Goal: Task Accomplishment & Management: Manage account settings

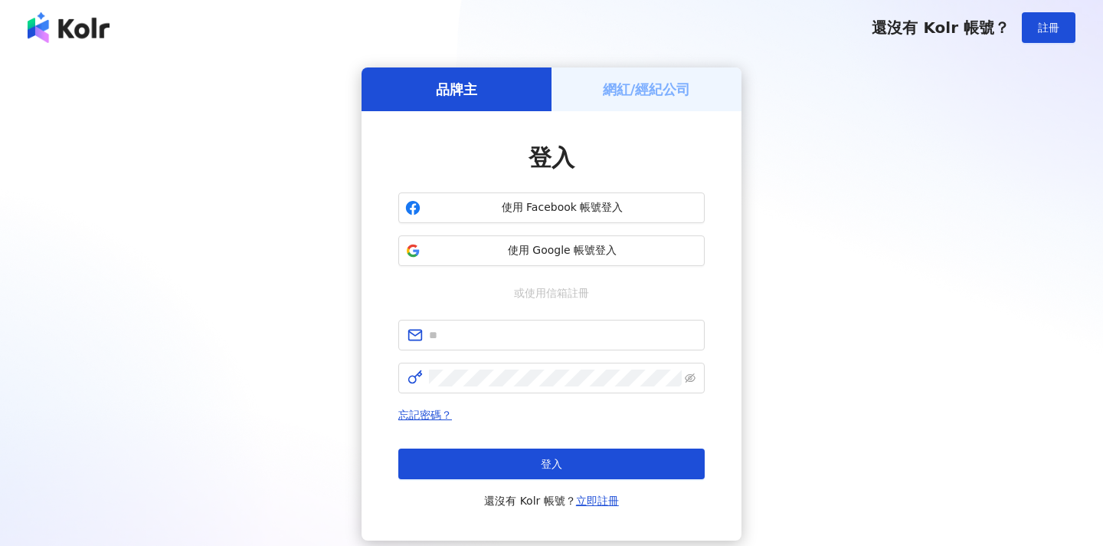
click at [511, 261] on button "使用 Google 帳號登入" at bounding box center [551, 250] width 306 height 31
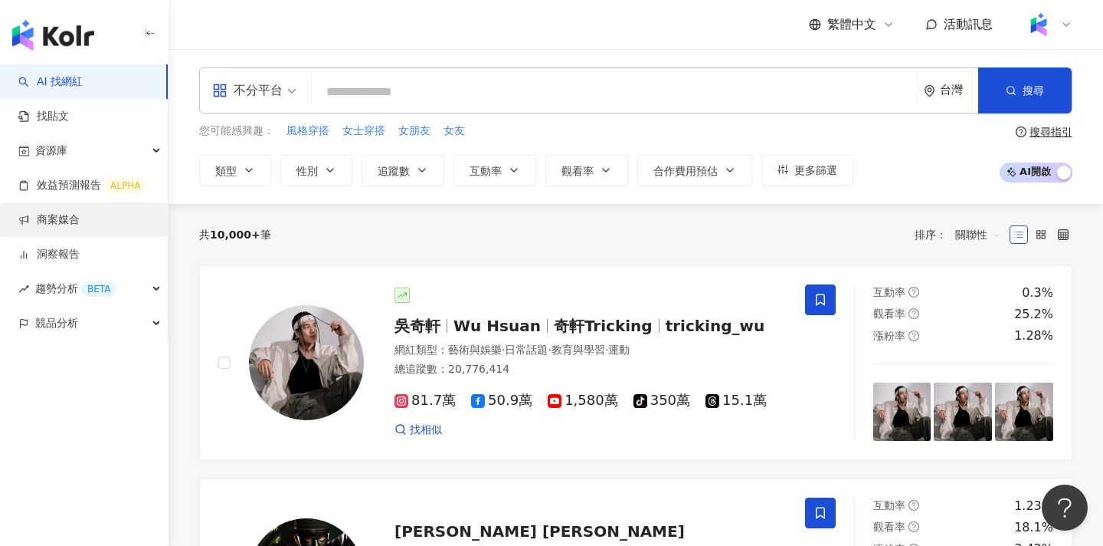
click at [67, 228] on link "商案媒合" at bounding box center [48, 219] width 61 height 15
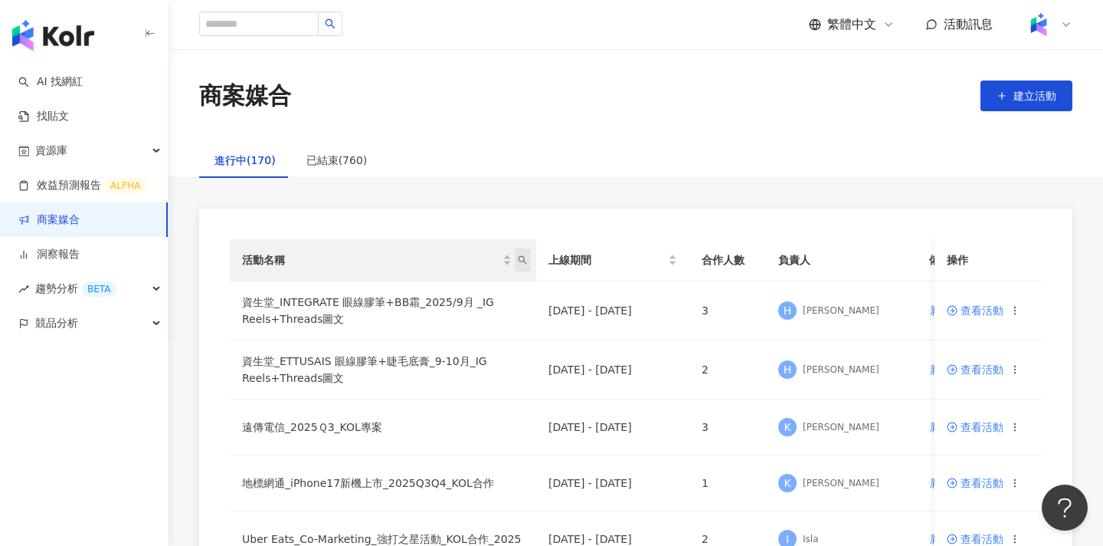
click at [525, 261] on icon "search" at bounding box center [522, 259] width 9 height 9
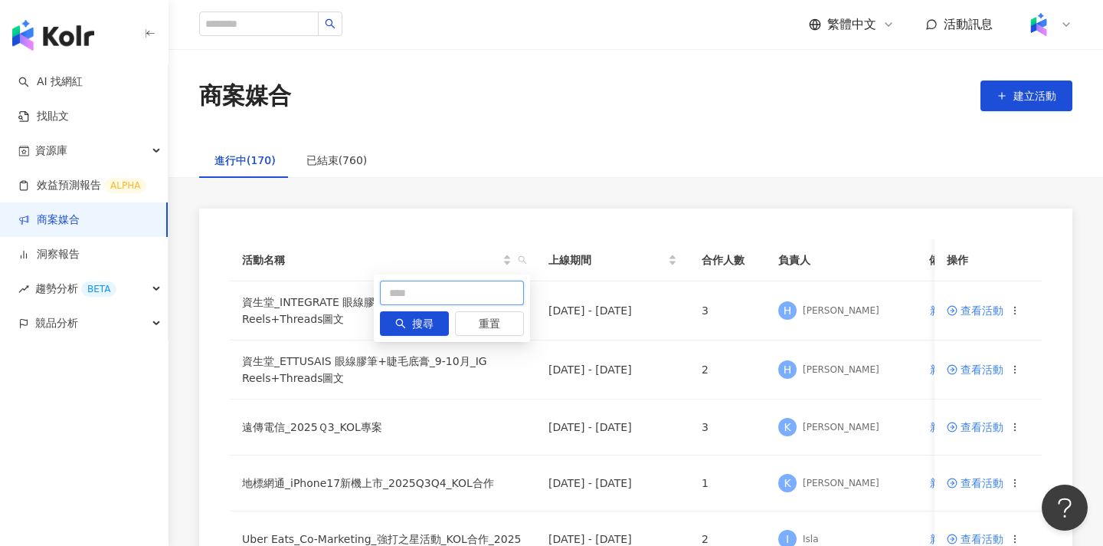
click at [454, 286] on input "text" at bounding box center [452, 292] width 144 height 25
type input "****"
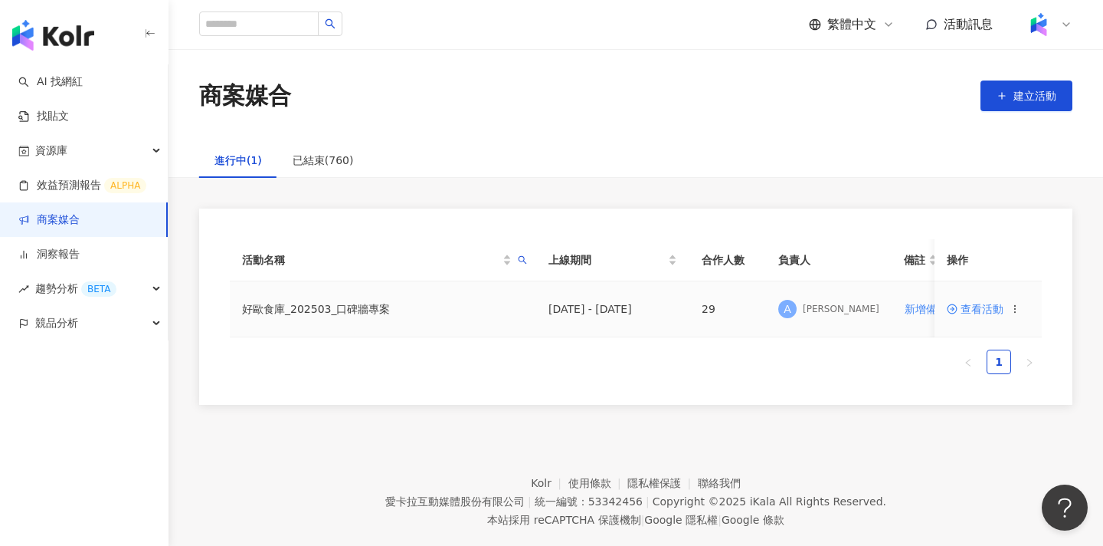
click at [976, 309] on span "查看活動" at bounding box center [975, 308] width 57 height 11
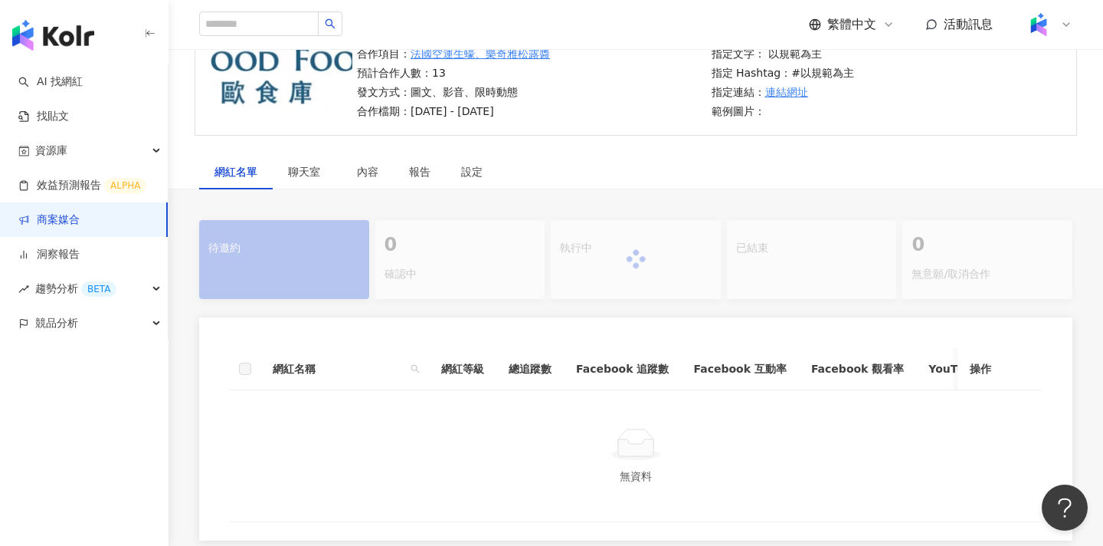
scroll to position [175, 0]
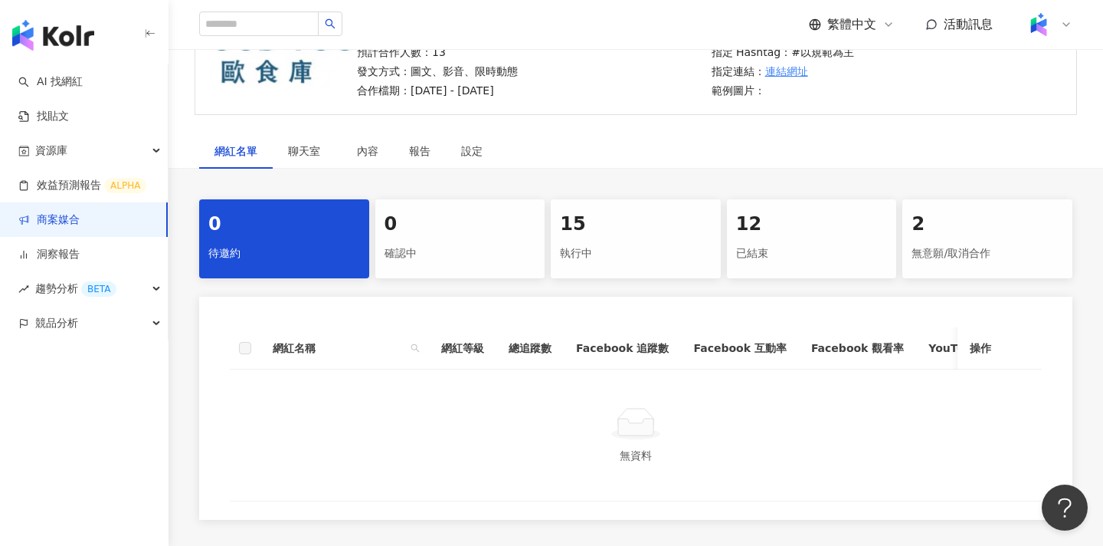
click at [604, 274] on div "15 執行中" at bounding box center [636, 238] width 170 height 79
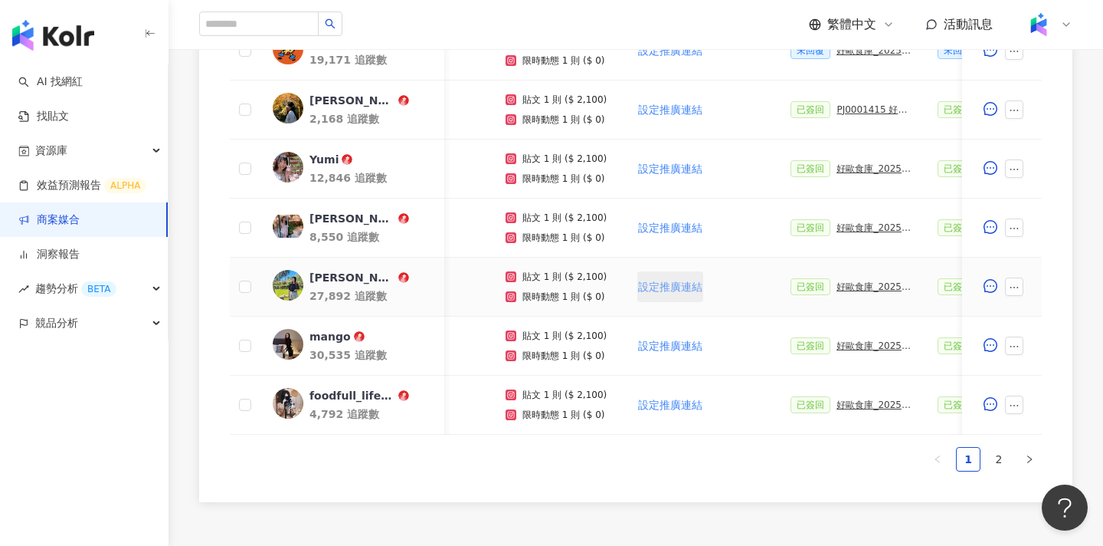
scroll to position [0, 211]
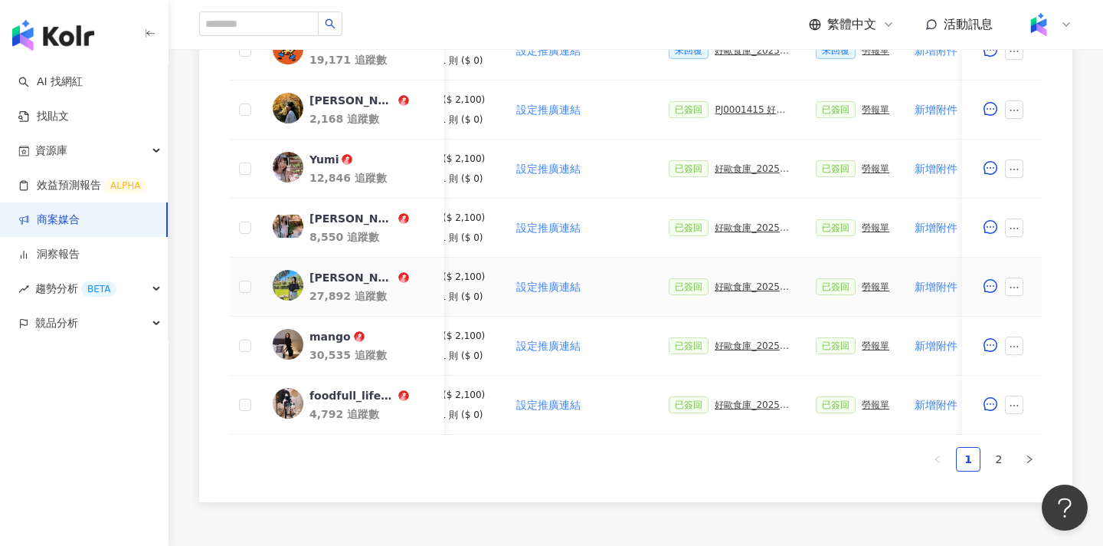
click at [749, 290] on div "好歐食庫_202503_口碑牆專案" at bounding box center [753, 286] width 77 height 11
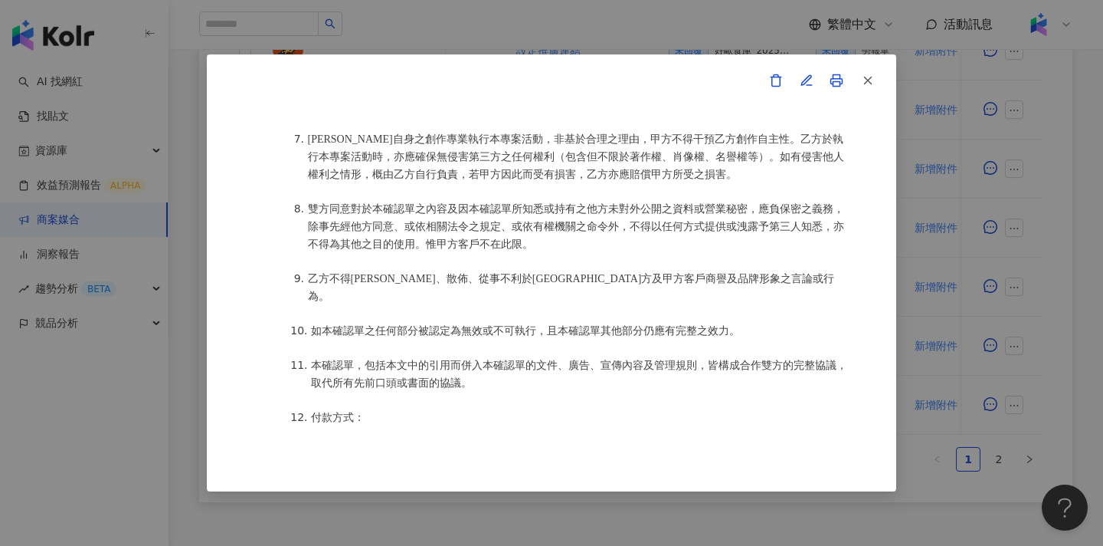
scroll to position [1861, 0]
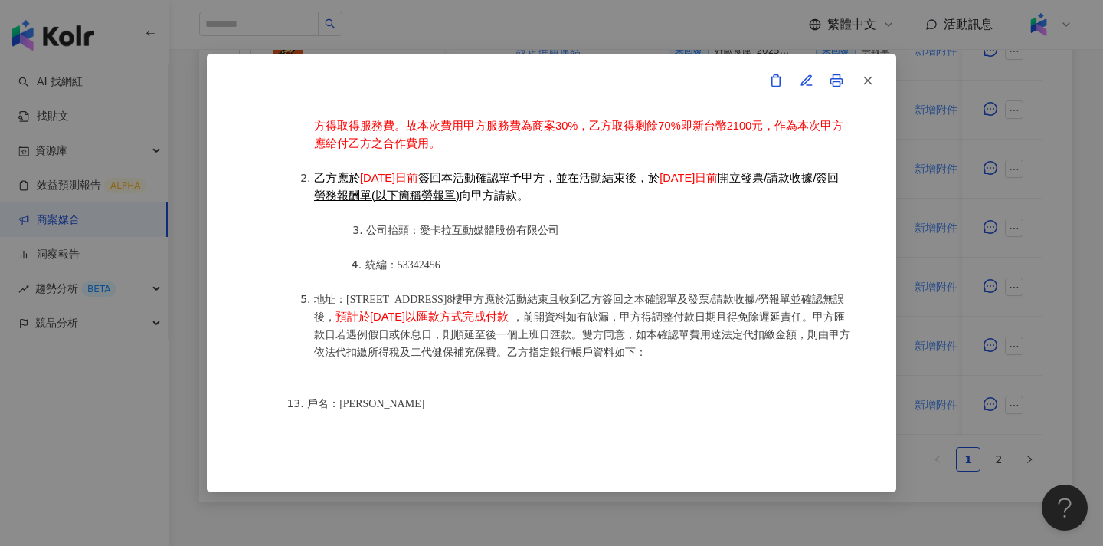
click at [1021, 150] on div "雷達之星-活動確認單 約定雙方 甲方名稱：愛[PERSON_NAME]互動媒體股份有限公司 甲方負責人：程世嘉 甲方統一編號：53342456 甲方地址：10…" at bounding box center [551, 273] width 1103 height 546
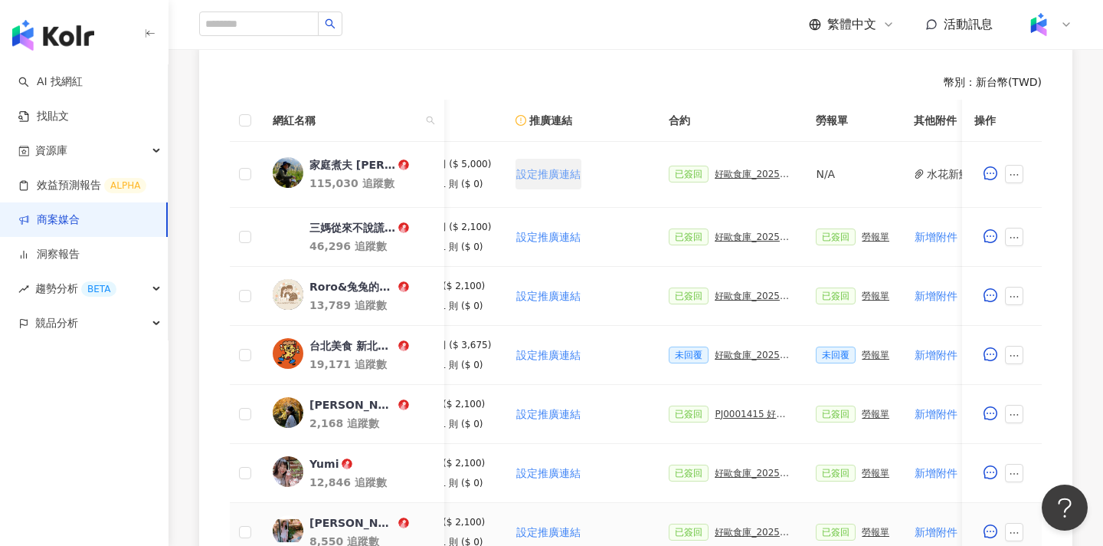
scroll to position [376, 0]
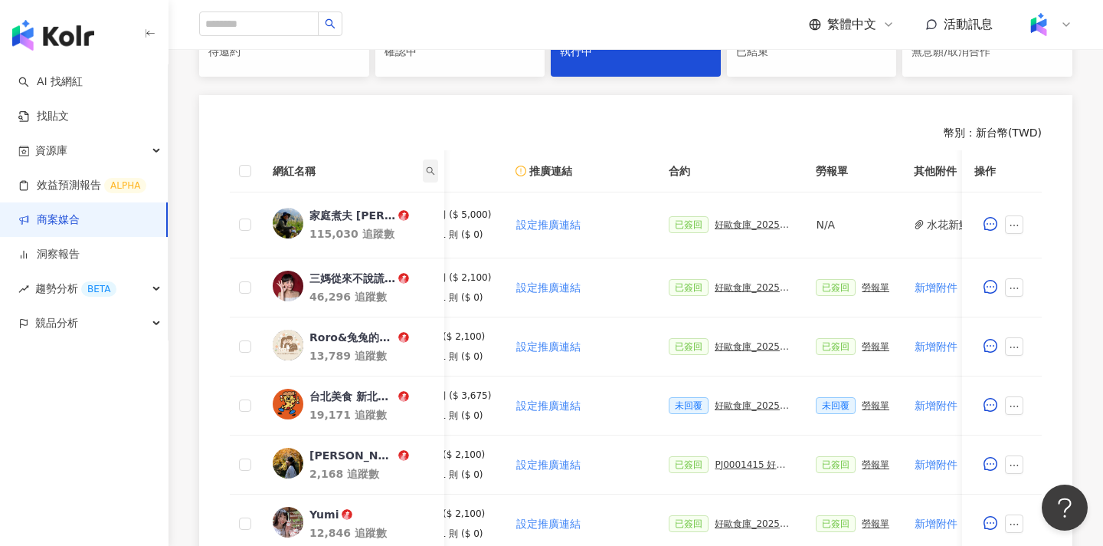
click at [433, 174] on icon "search" at bounding box center [430, 170] width 9 height 9
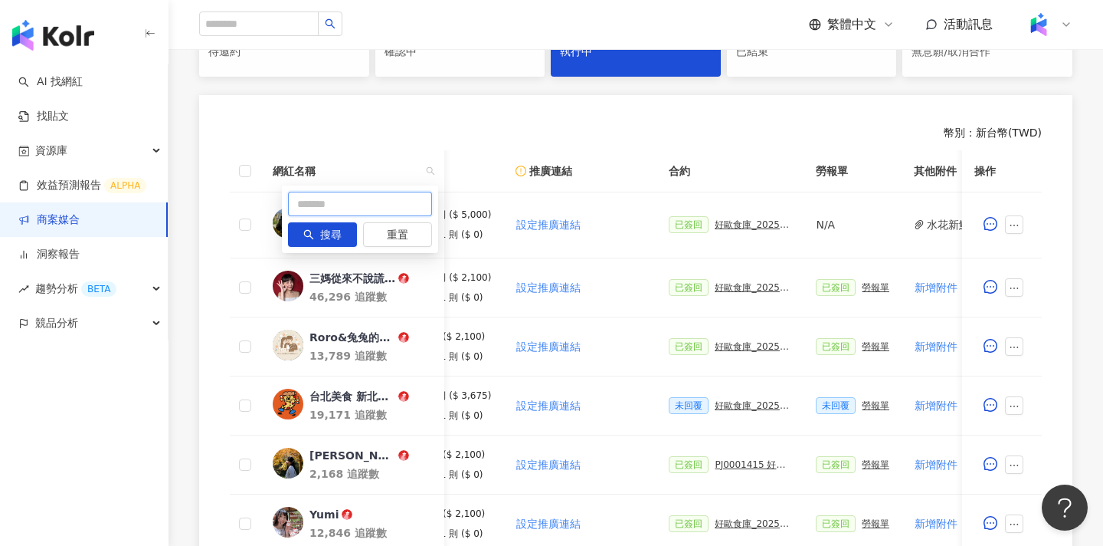
click at [414, 204] on input "text" at bounding box center [360, 204] width 144 height 25
type input "****"
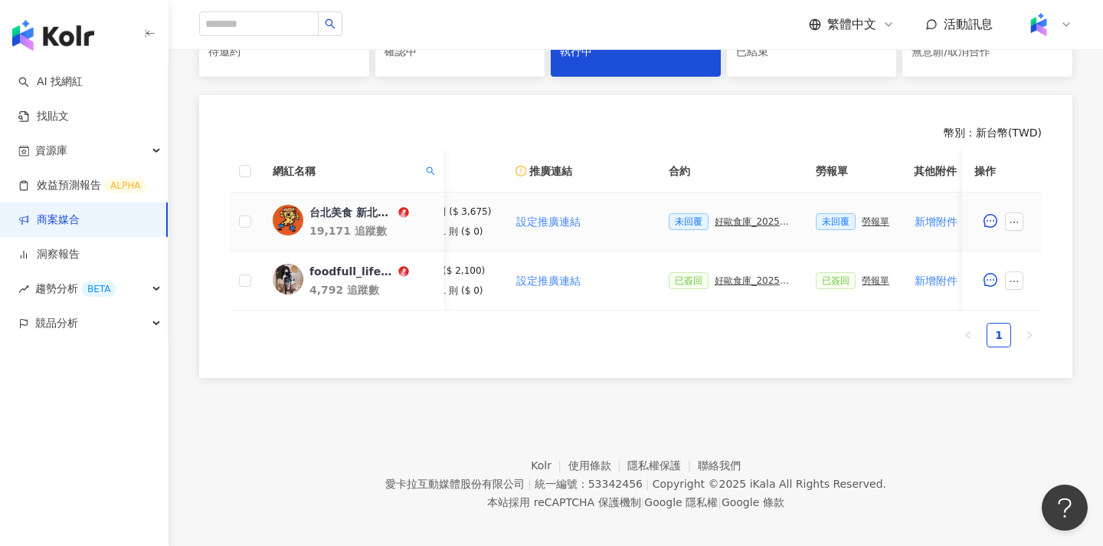
click at [721, 223] on div "好歐食庫_202503_口碑牆專案" at bounding box center [753, 221] width 77 height 11
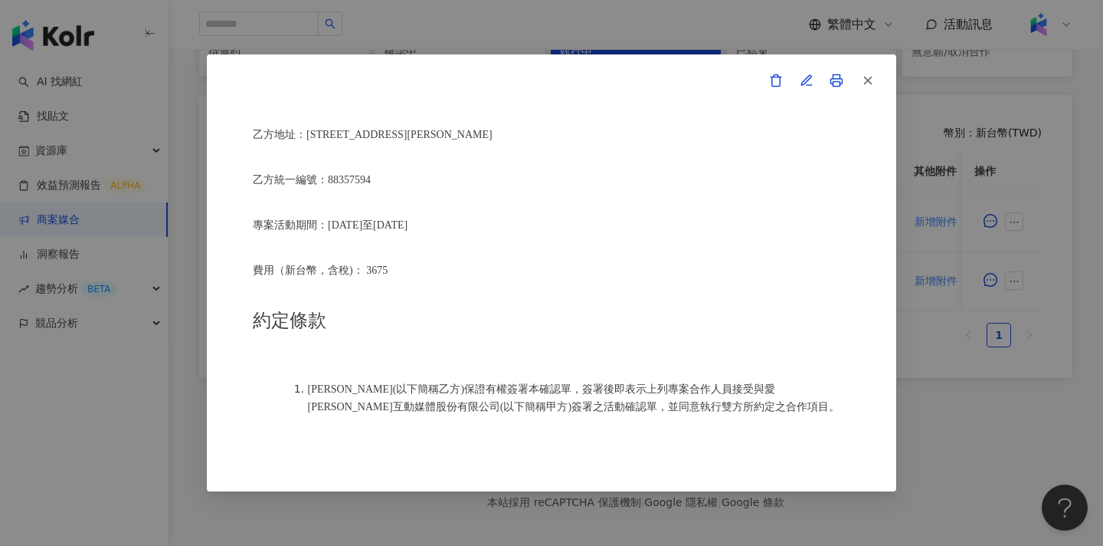
scroll to position [690, 0]
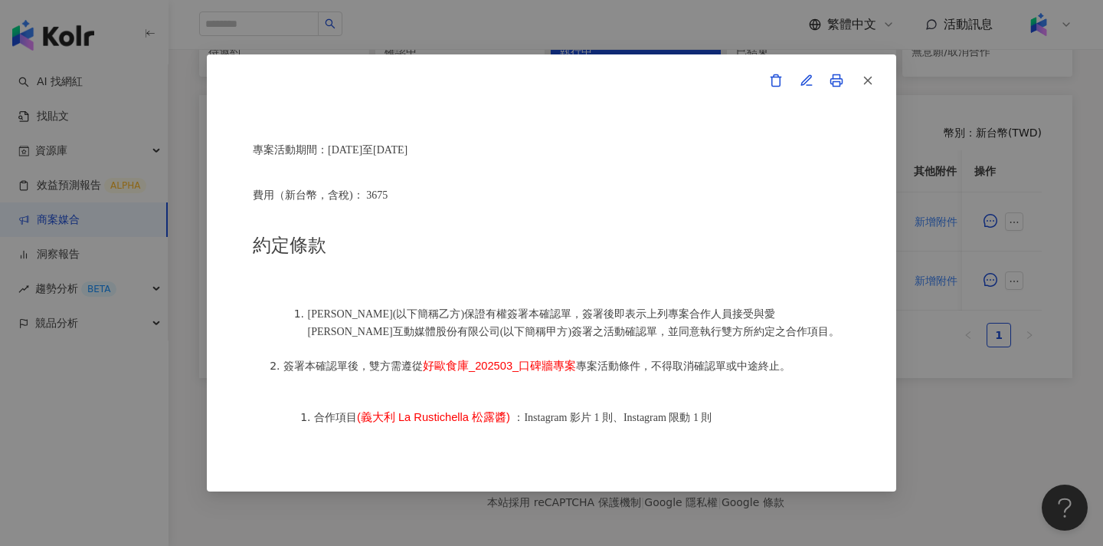
click at [962, 426] on div "雷達之星-活動確認單 約定雙方 甲方名稱：愛[PERSON_NAME]互動媒體股份有限公司 甲方負責人：程世嘉 甲方統一編號：53342456 甲方地址：10…" at bounding box center [551, 273] width 1103 height 546
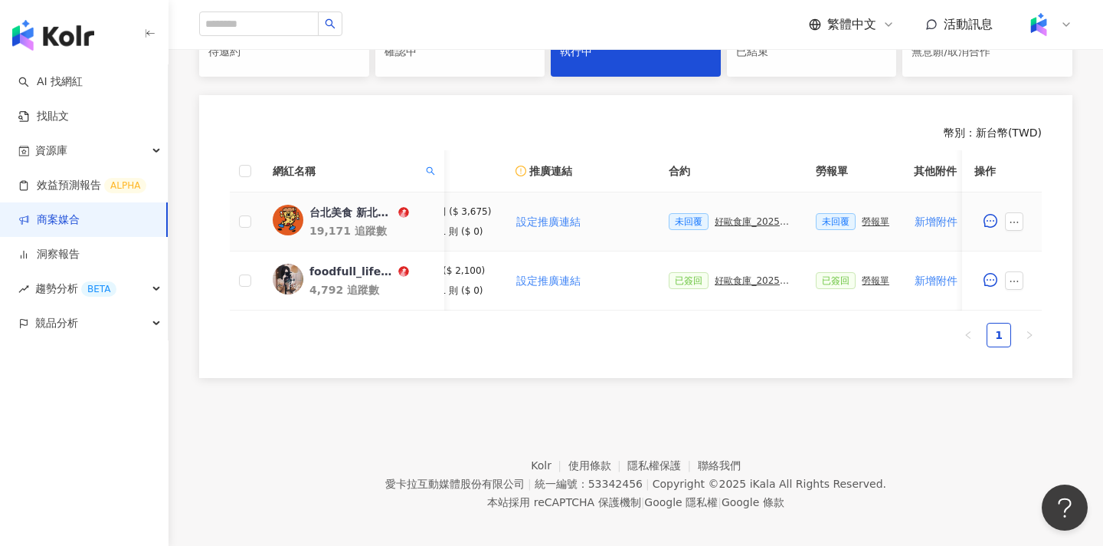
click at [293, 218] on img at bounding box center [288, 220] width 31 height 31
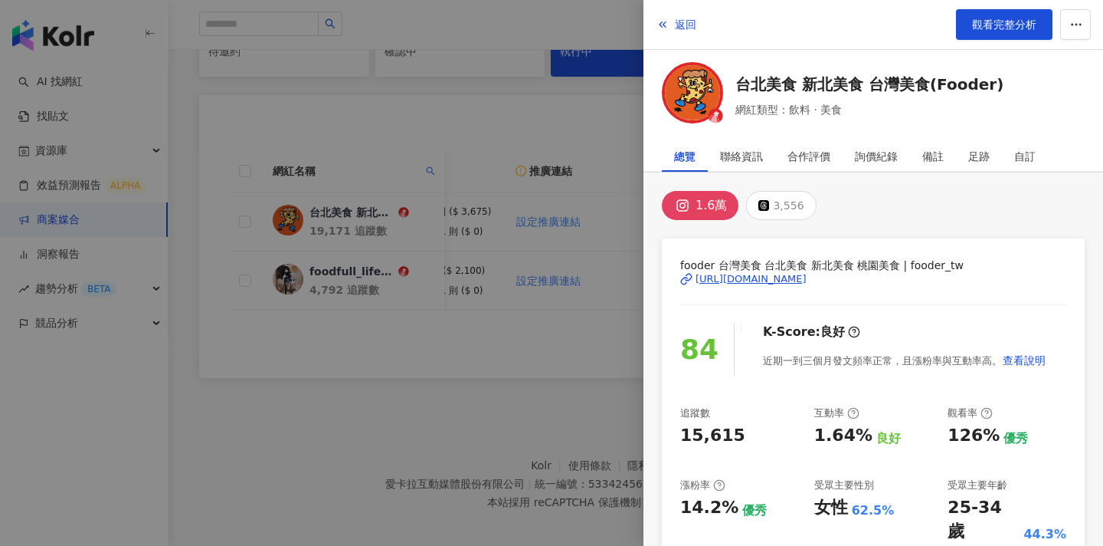
click at [442, 350] on div at bounding box center [551, 273] width 1103 height 546
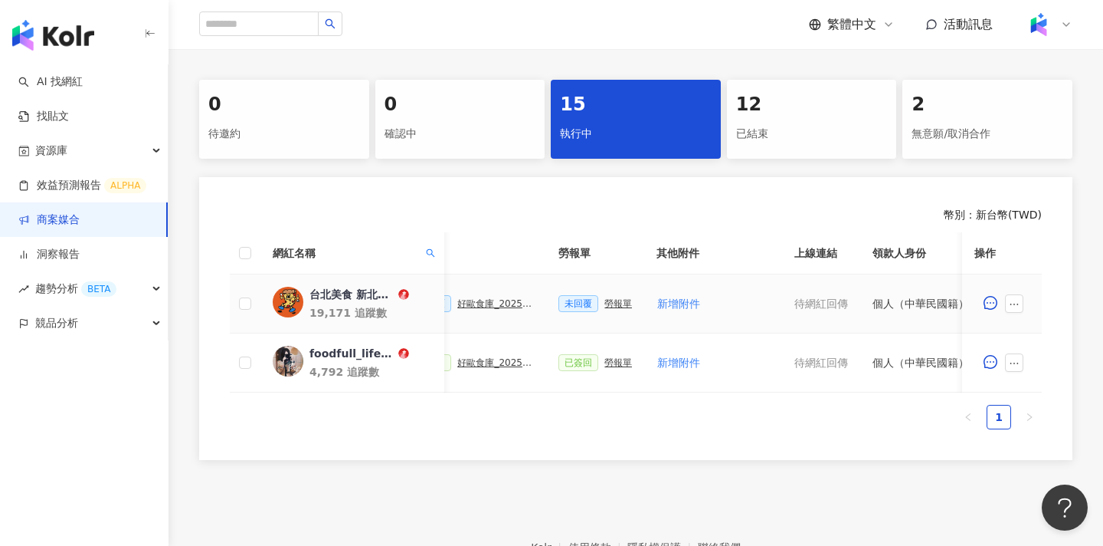
scroll to position [0, 351]
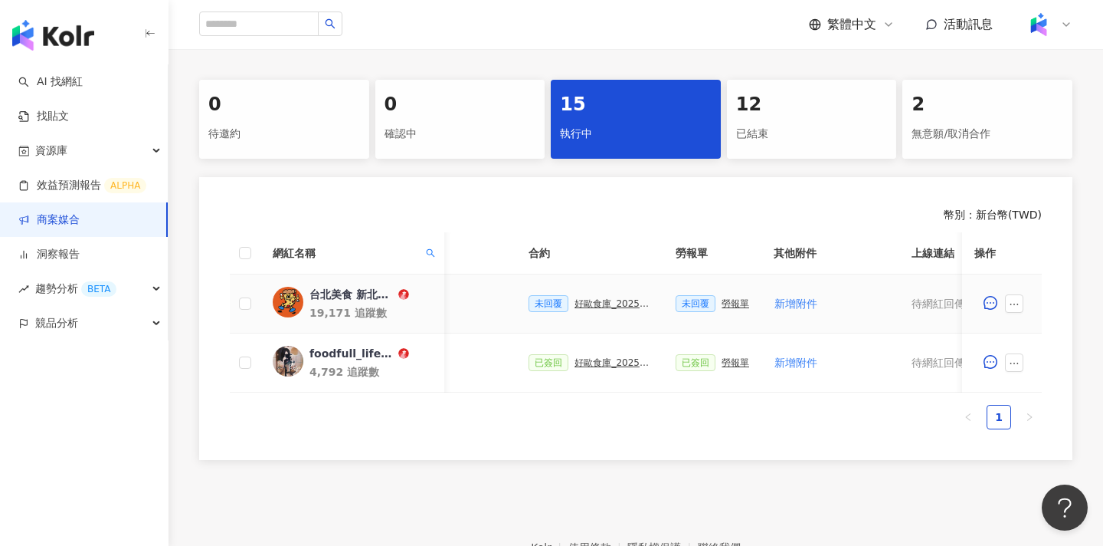
click at [600, 305] on div "好歐食庫_202503_口碑牆專案" at bounding box center [613, 303] width 77 height 11
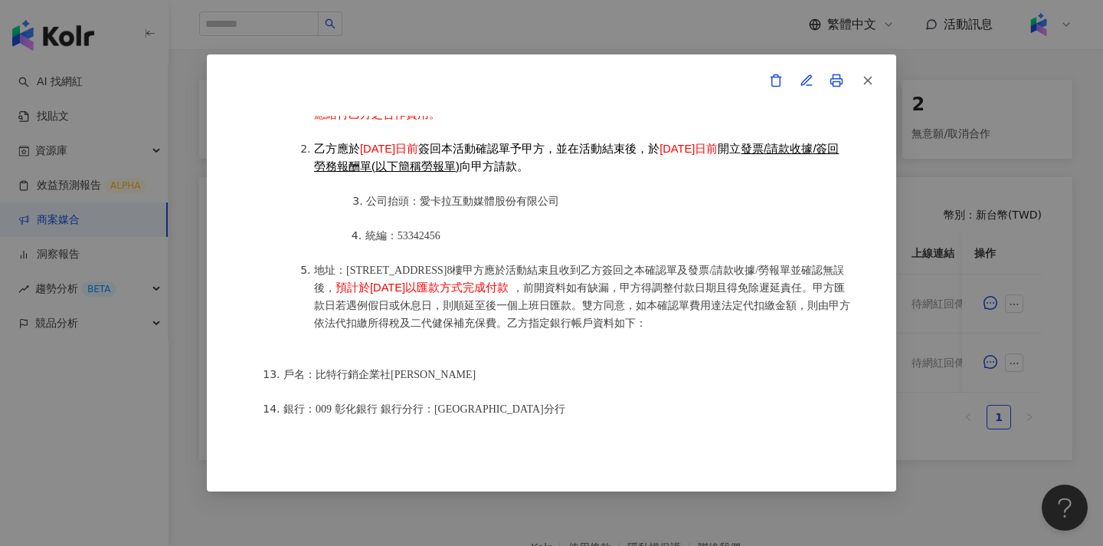
scroll to position [2027, 0]
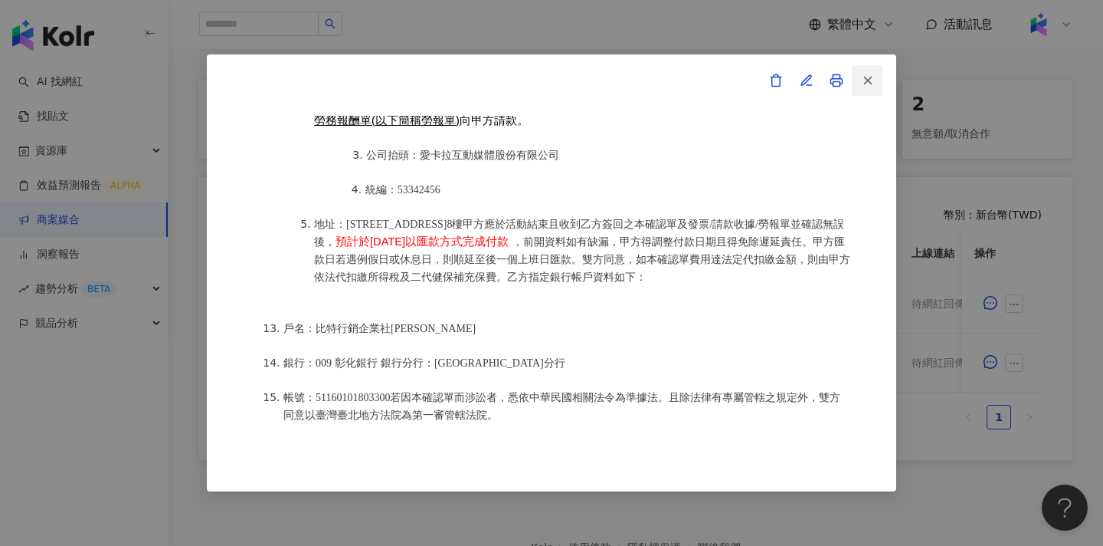
click at [868, 75] on icon "button" at bounding box center [868, 81] width 14 height 14
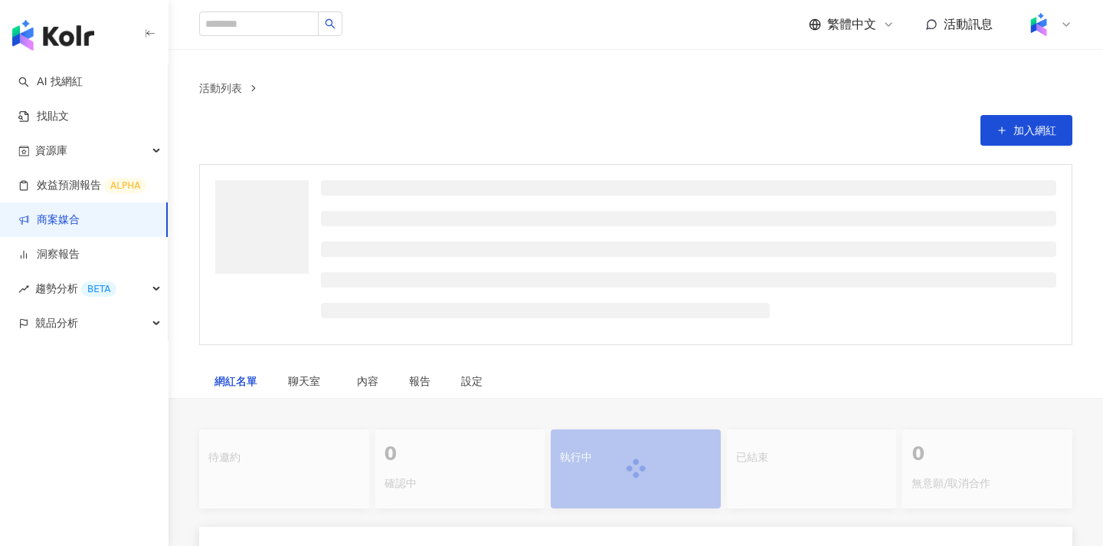
scroll to position [294, 0]
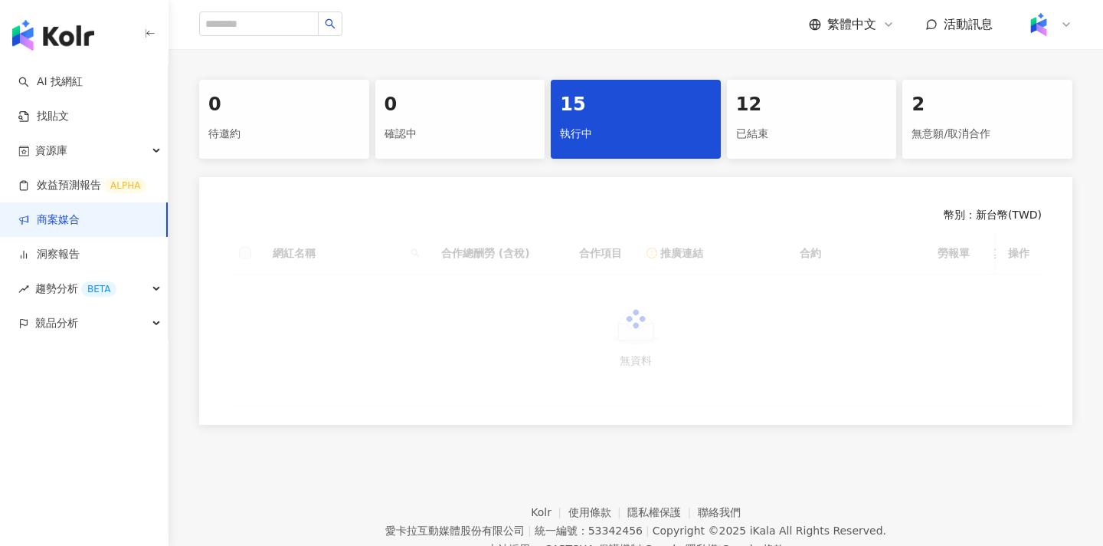
click at [621, 134] on div "執行中" at bounding box center [636, 134] width 152 height 26
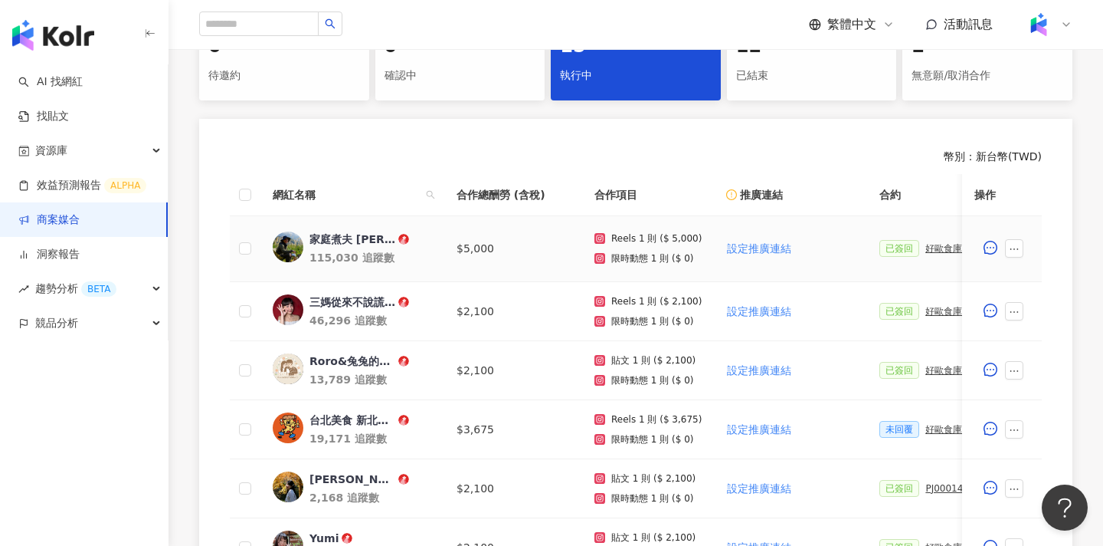
scroll to position [435, 0]
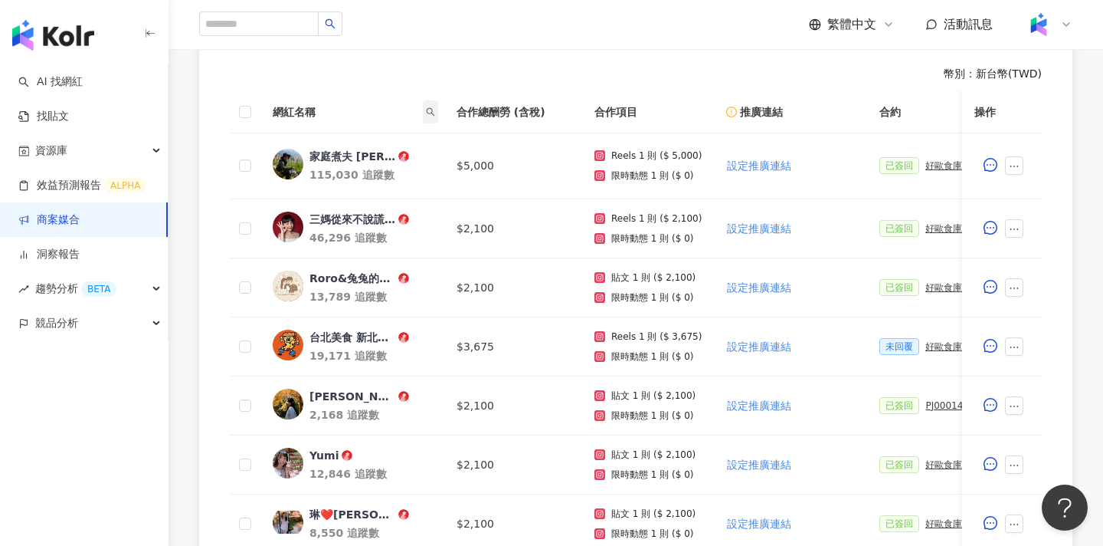
click at [431, 105] on span at bounding box center [430, 111] width 15 height 23
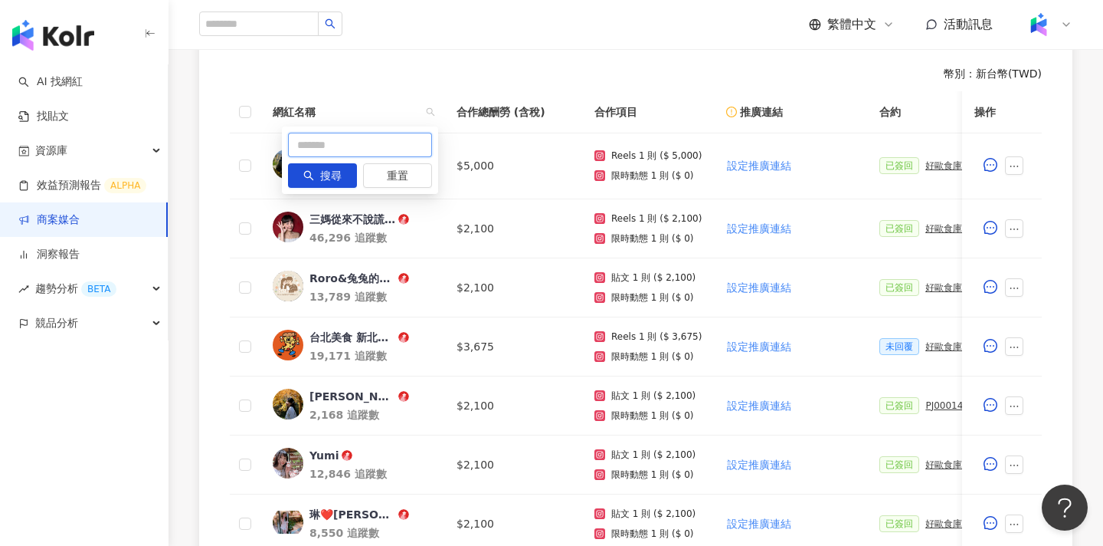
click at [400, 146] on input "text" at bounding box center [360, 145] width 144 height 25
type input "*"
type input "******"
click at [332, 172] on span "搜尋" at bounding box center [330, 176] width 21 height 25
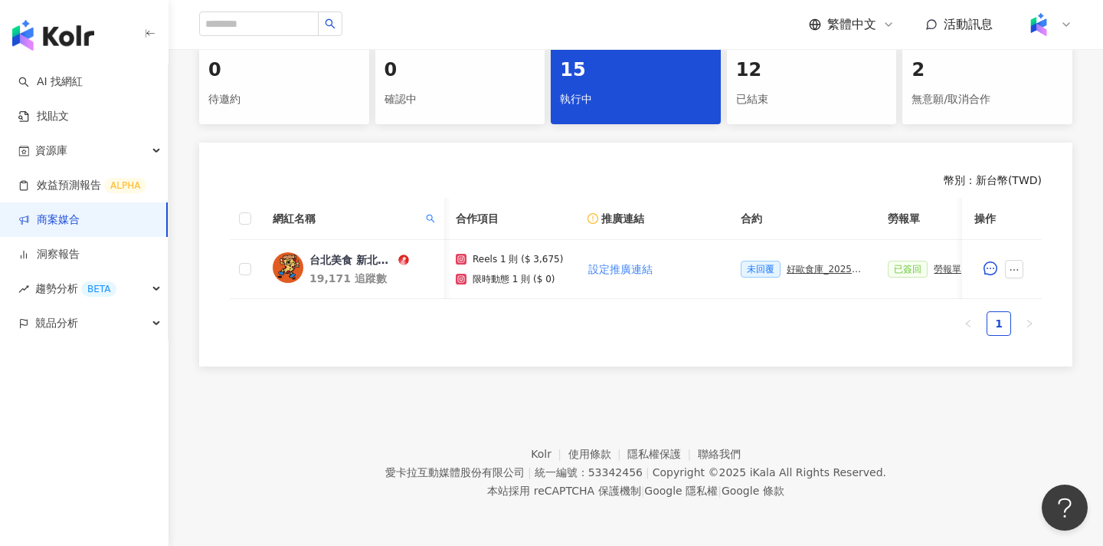
scroll to position [0, 202]
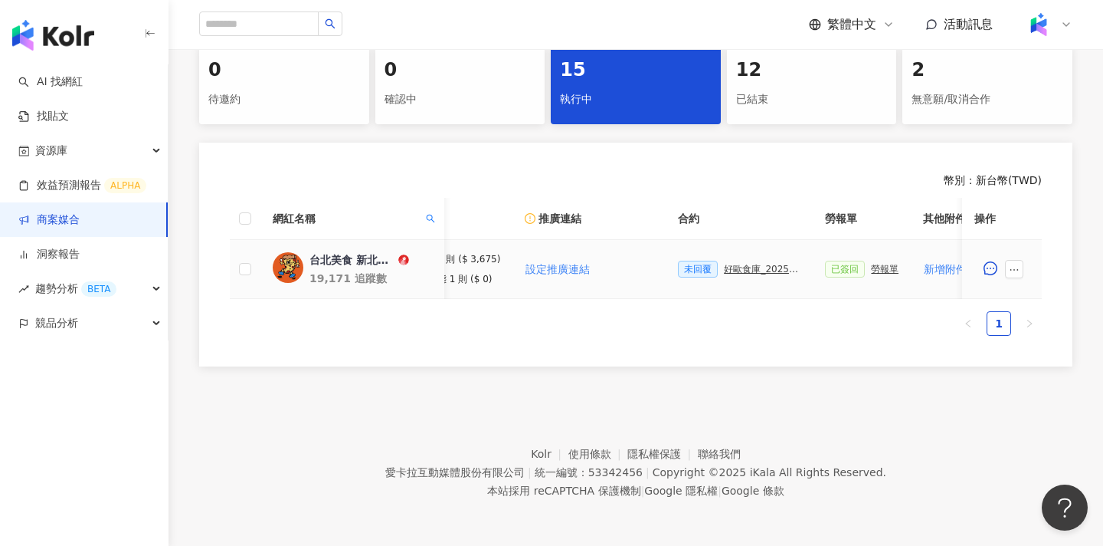
click at [733, 268] on div "好歐食庫_202503_口碑牆專案" at bounding box center [762, 269] width 77 height 11
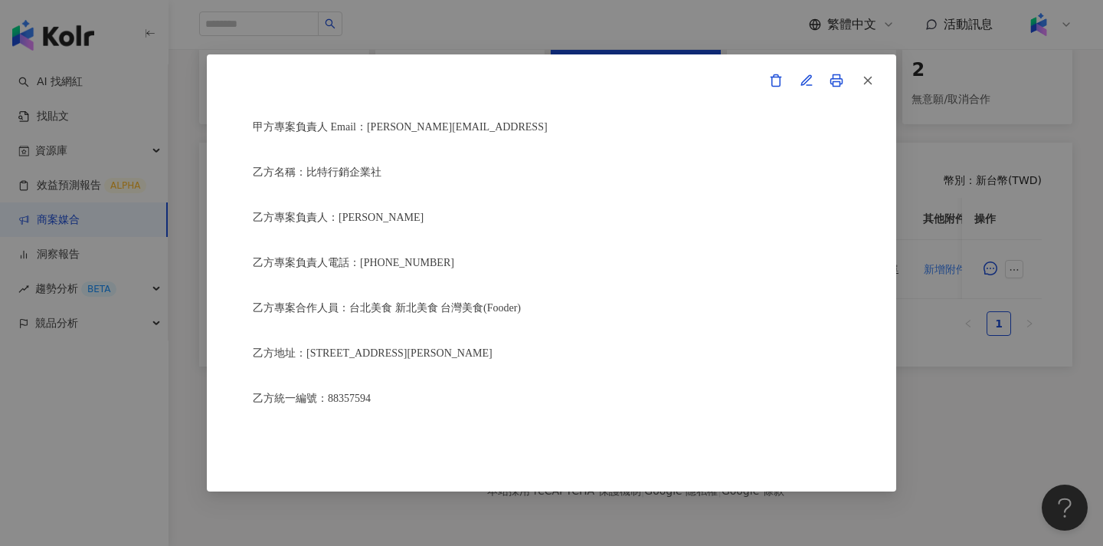
scroll to position [352, 0]
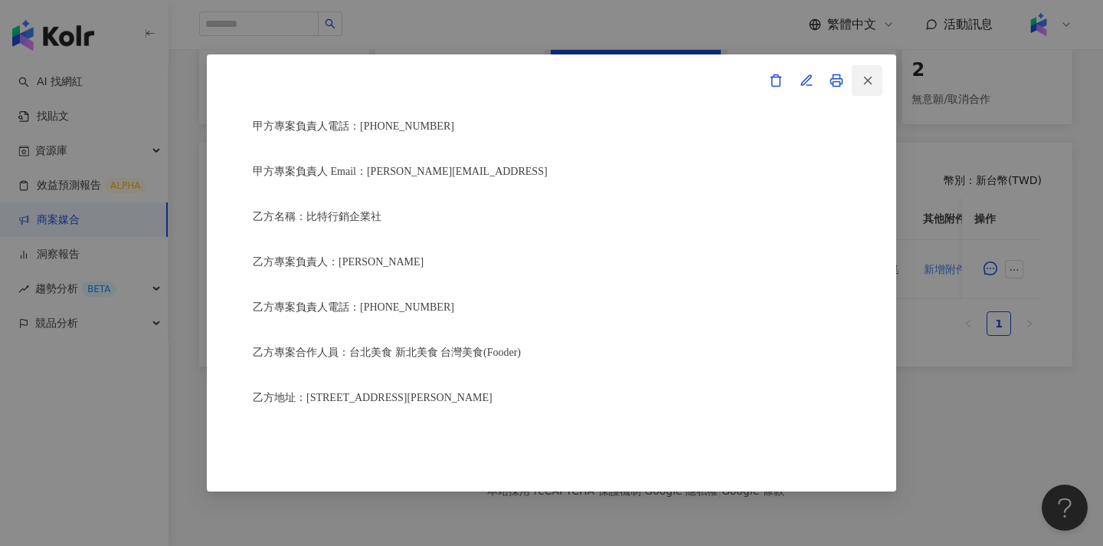
click at [877, 76] on button "button" at bounding box center [867, 80] width 31 height 31
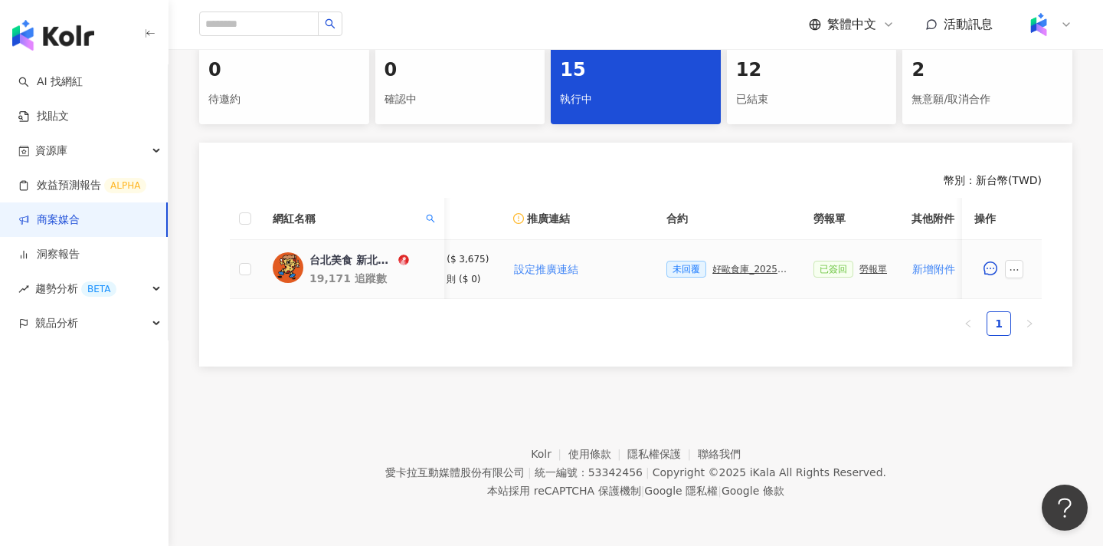
scroll to position [0, 333]
